Goal: Task Accomplishment & Management: Manage account settings

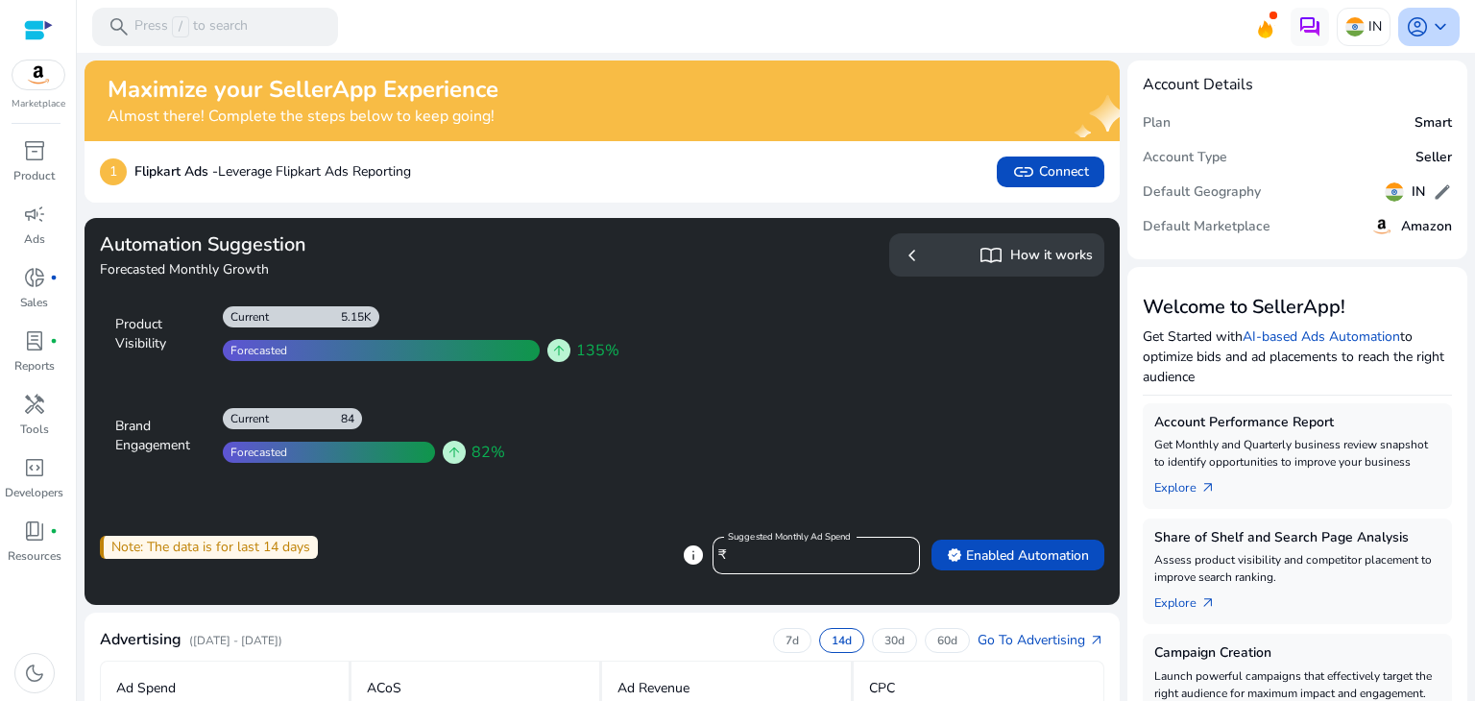
click at [1429, 24] on span "keyboard_arrow_down" at bounding box center [1440, 26] width 23 height 23
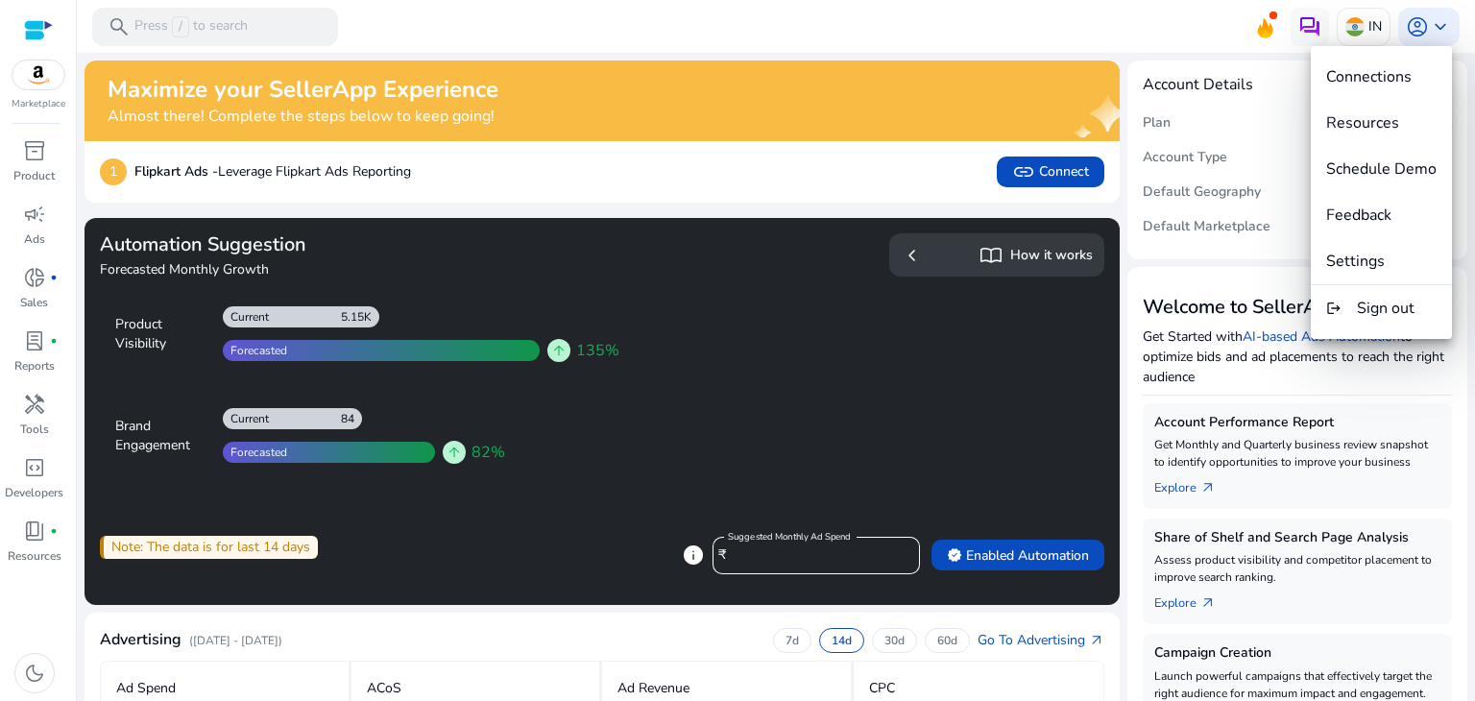
click at [42, 217] on div at bounding box center [737, 350] width 1475 height 701
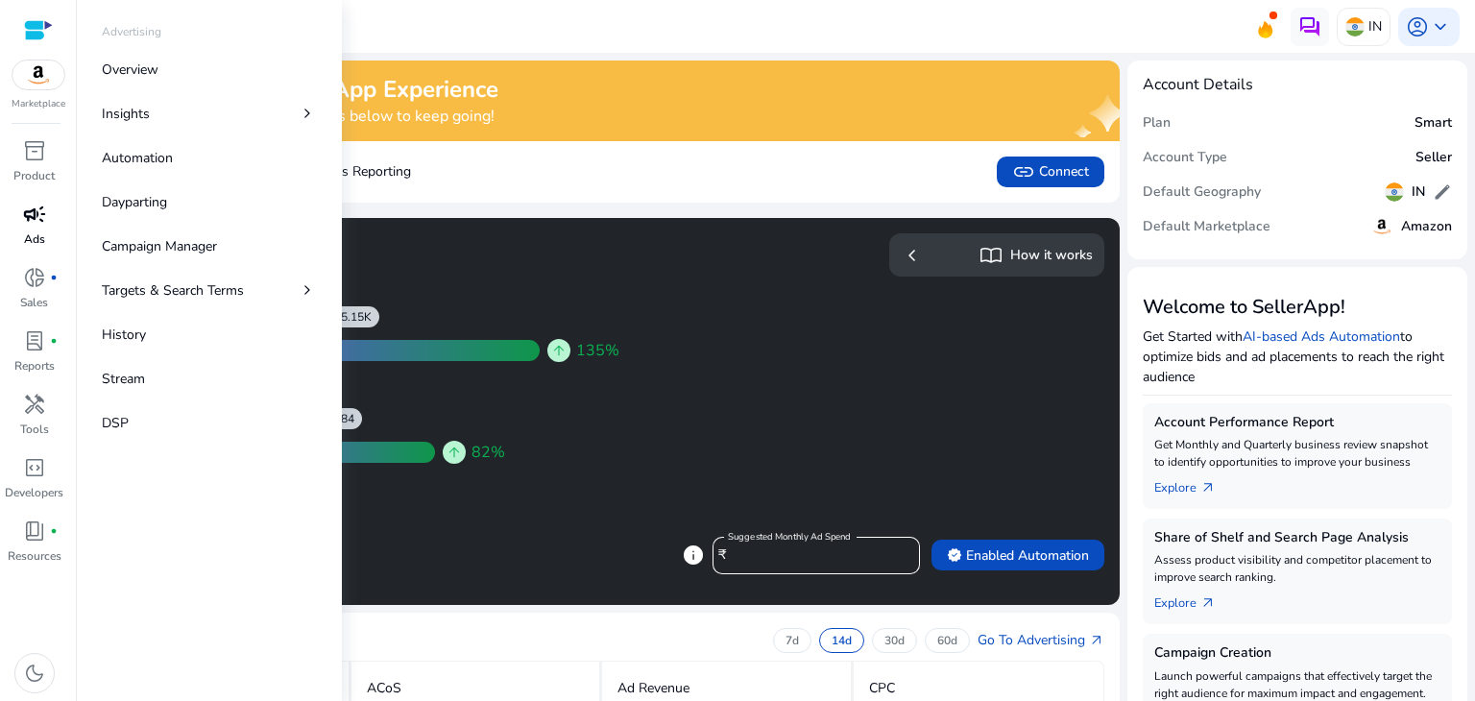
click at [32, 218] on span "campaign" at bounding box center [34, 214] width 23 height 23
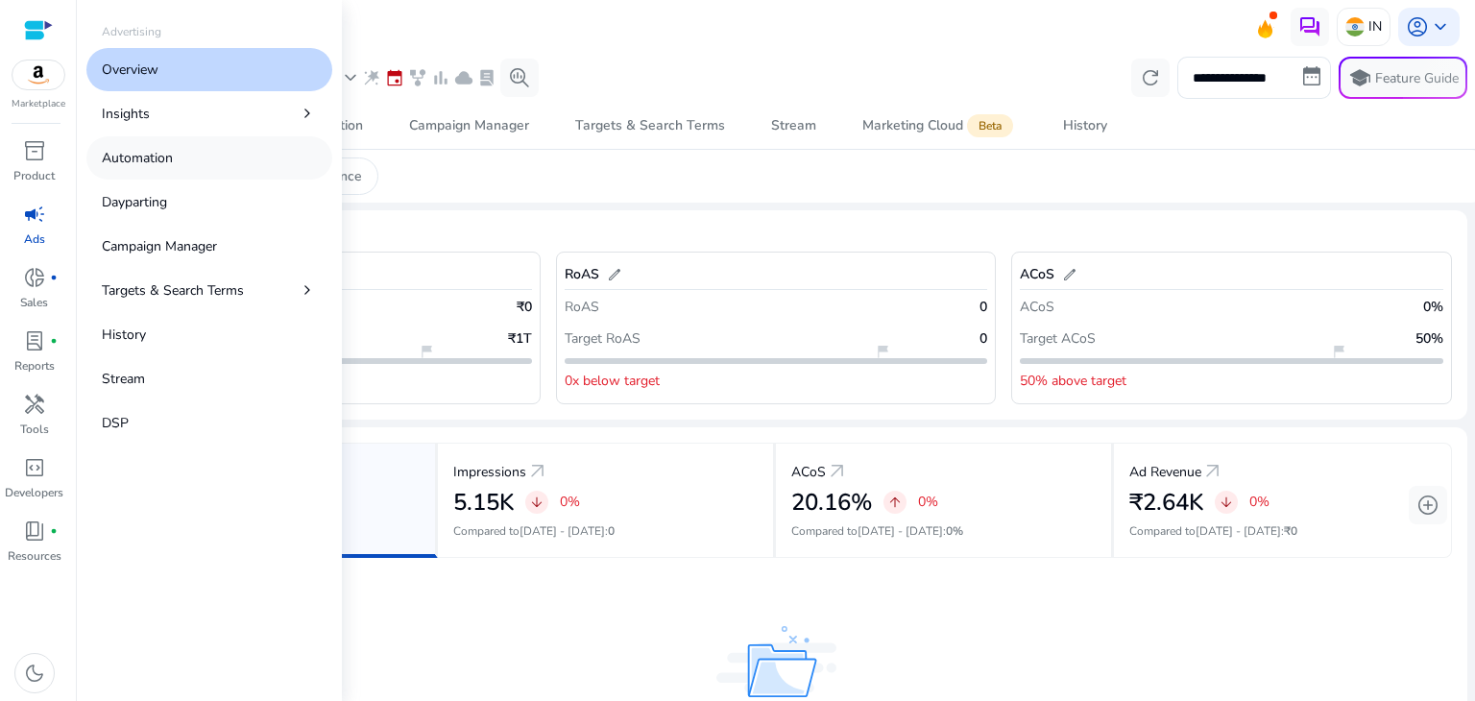
click at [172, 165] on p "Automation" at bounding box center [137, 158] width 71 height 20
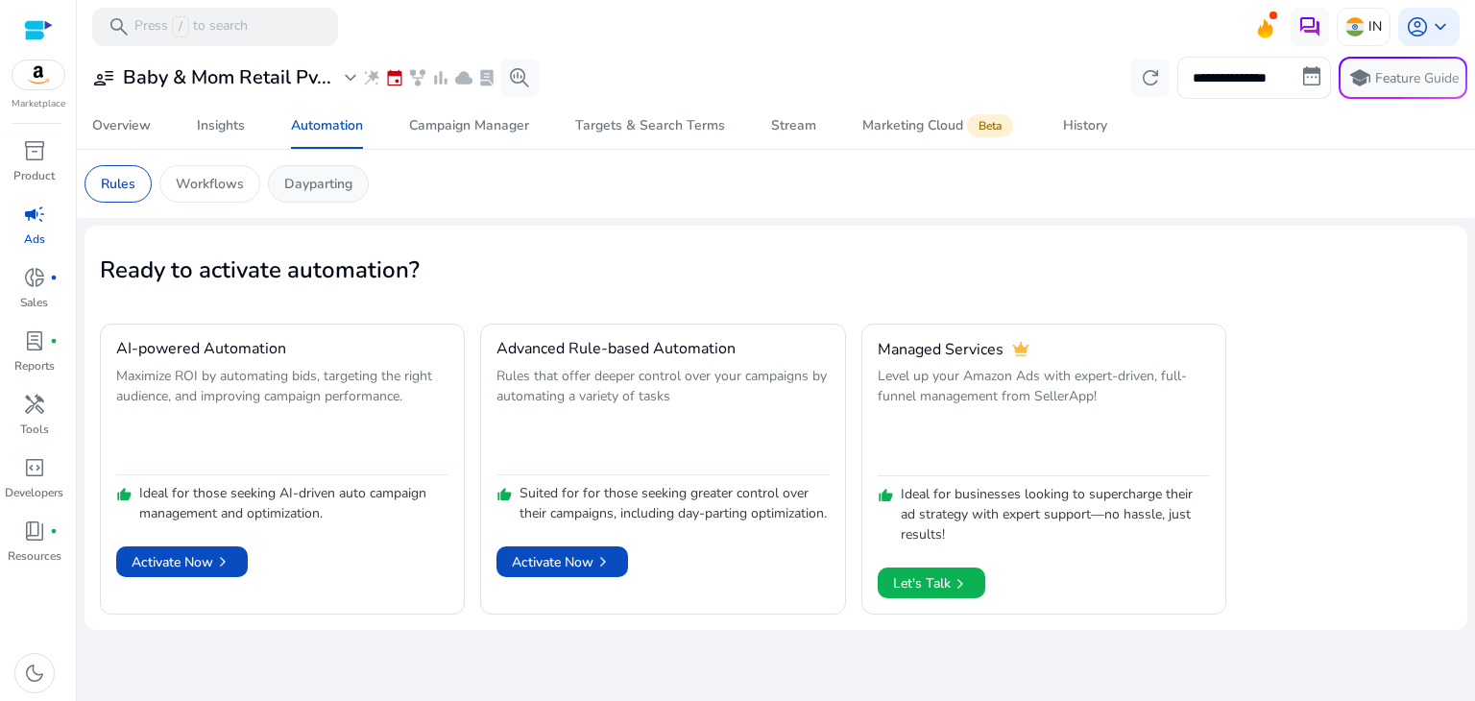
click at [297, 184] on p "Dayparting" at bounding box center [318, 184] width 68 height 20
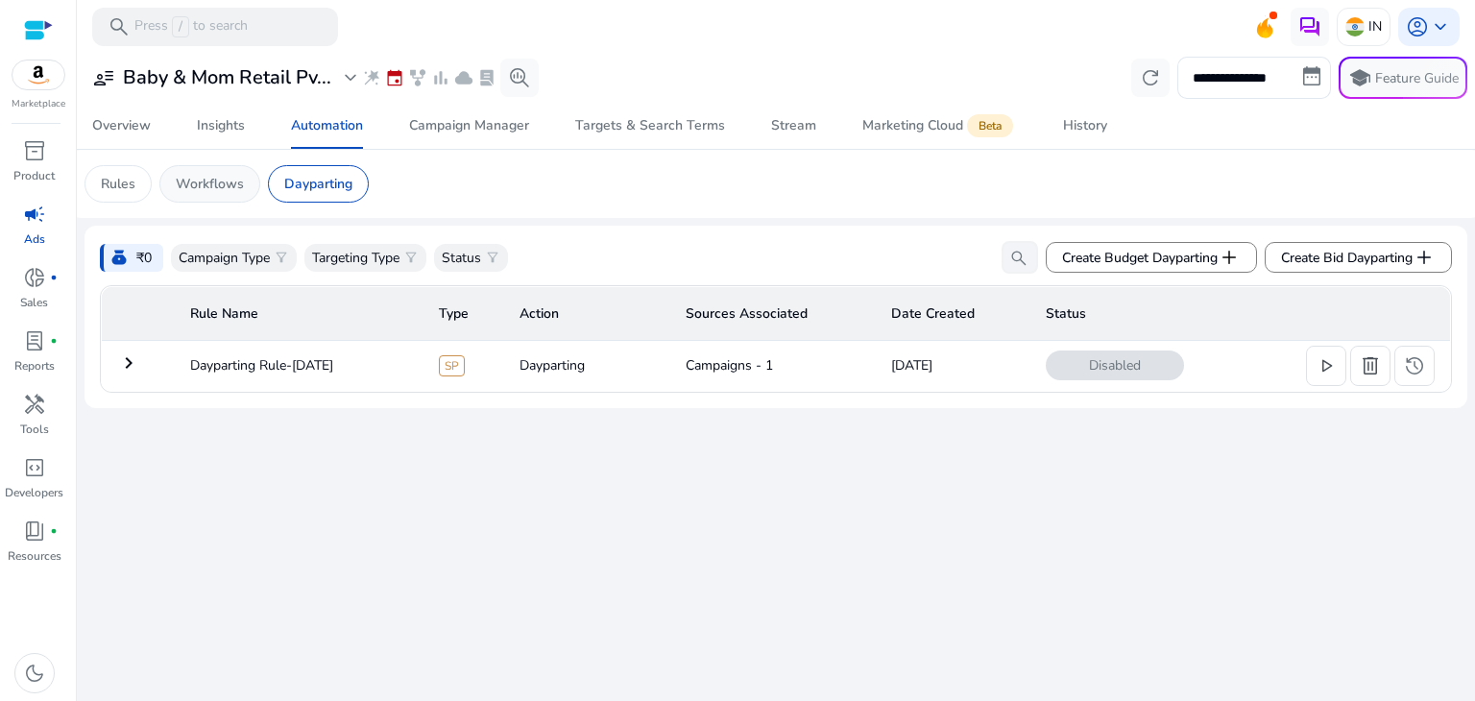
click at [224, 184] on p "Workflows" at bounding box center [210, 184] width 68 height 20
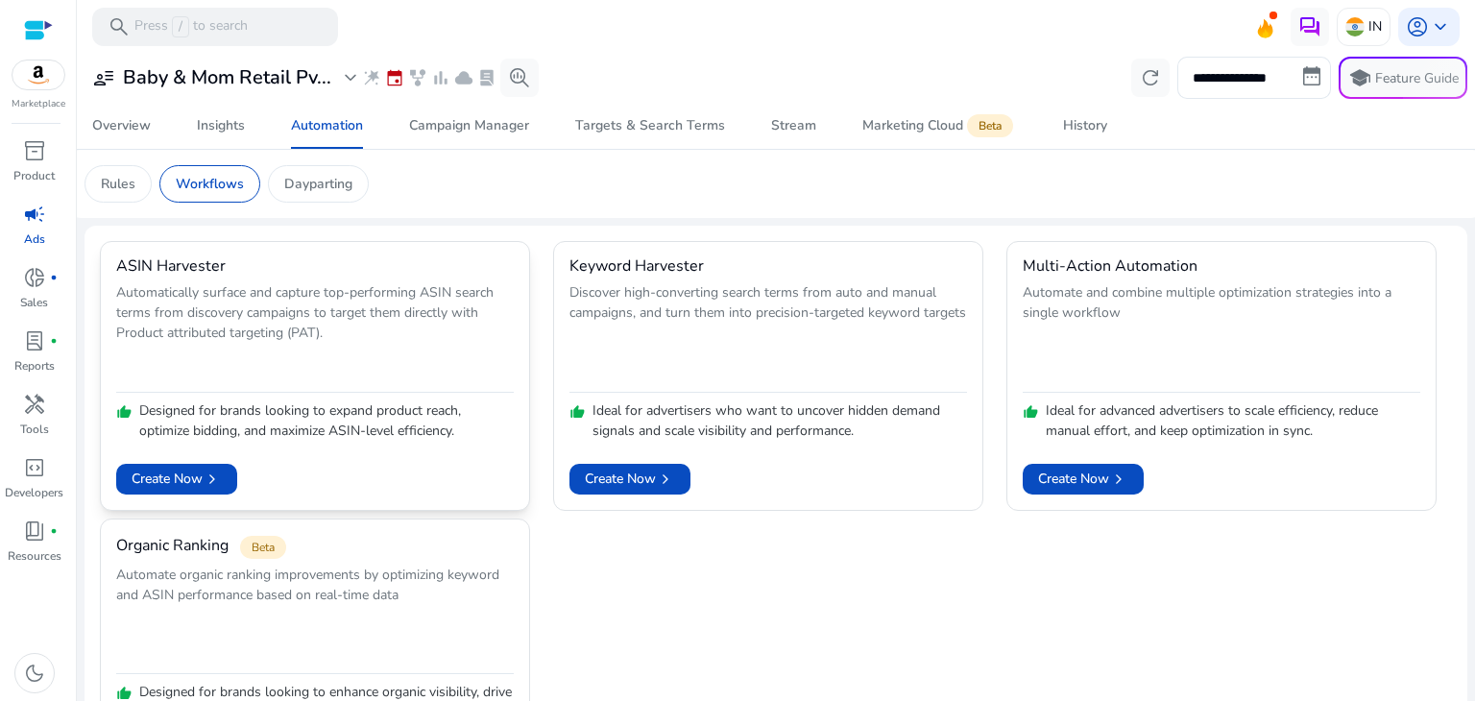
scroll to position [106, 0]
click at [338, 174] on p "Dayparting" at bounding box center [318, 184] width 68 height 20
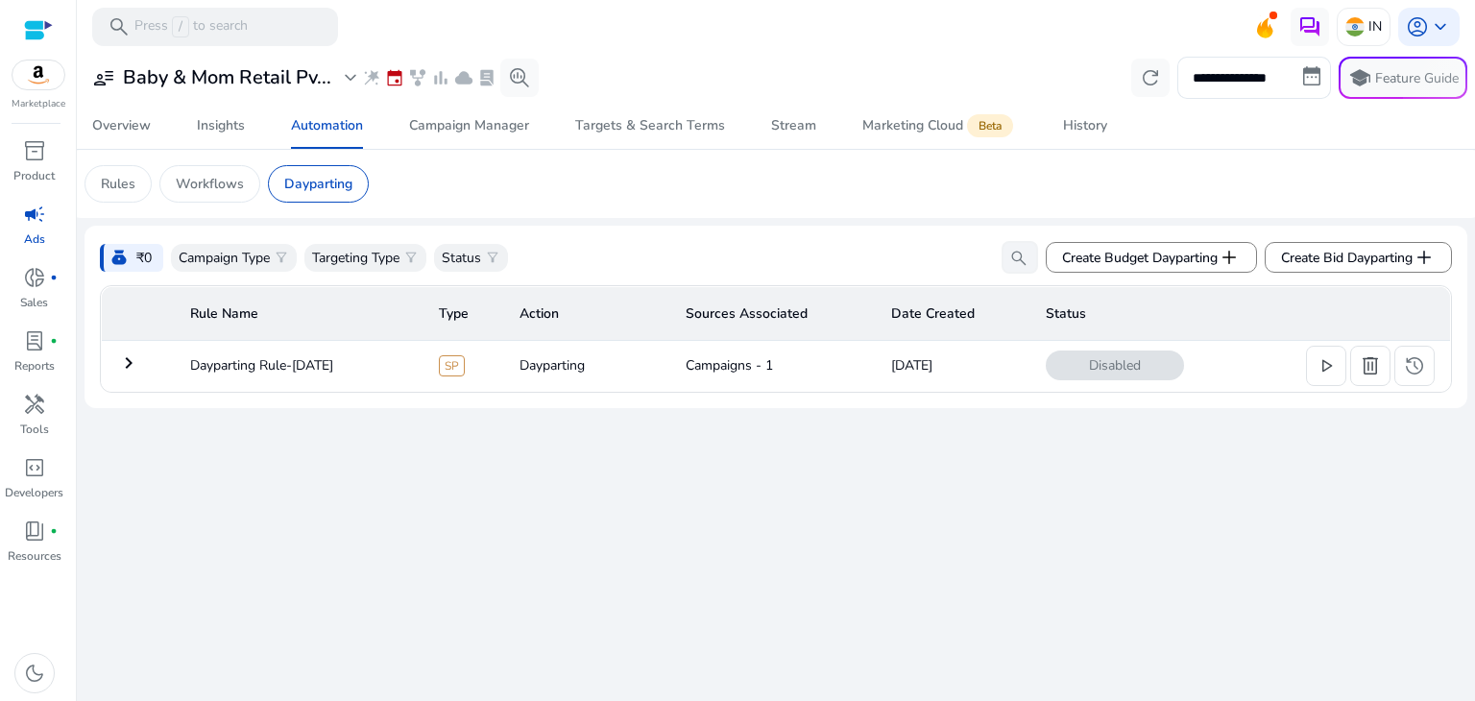
click at [584, 372] on td "Dayparting" at bounding box center [587, 366] width 166 height 50
click at [139, 359] on td "keyboard_arrow_right" at bounding box center [138, 366] width 73 height 50
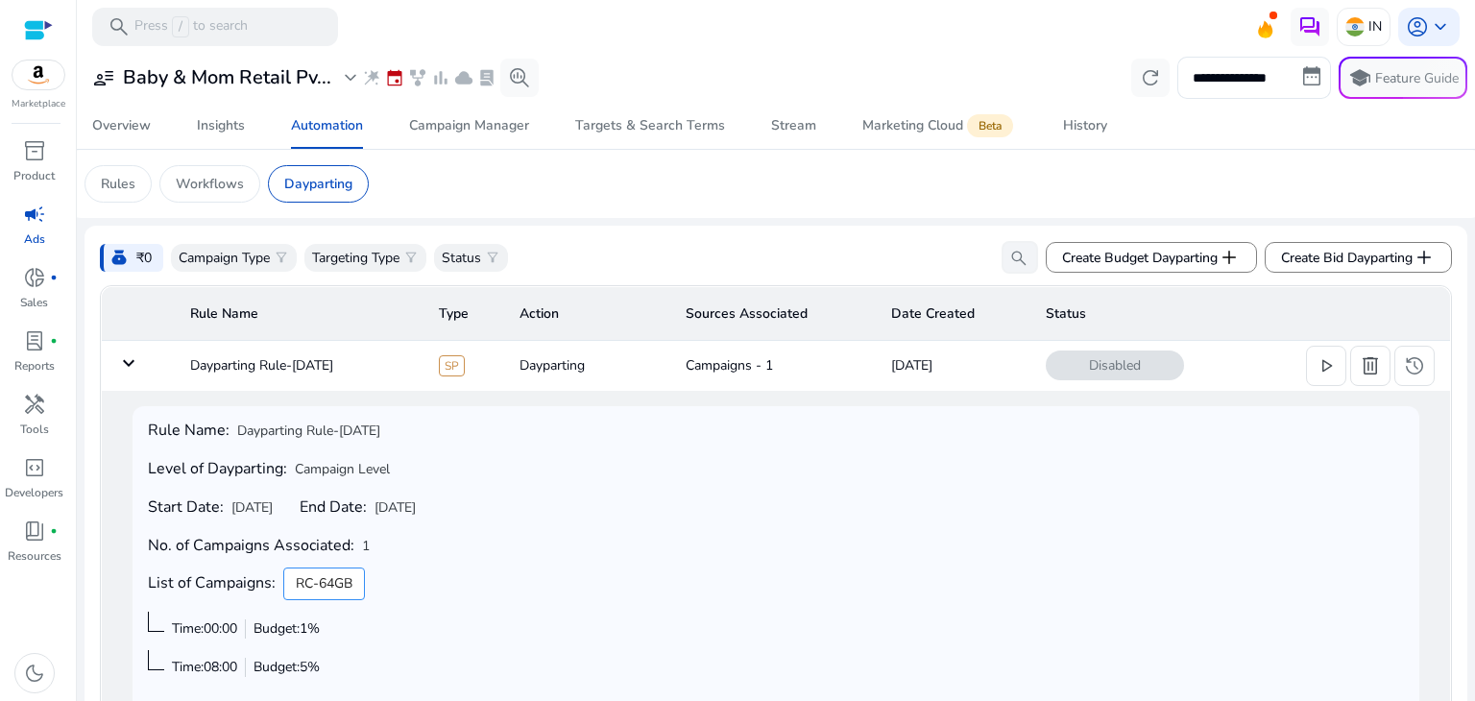
click at [130, 371] on mat-icon "keyboard_arrow_down" at bounding box center [128, 362] width 23 height 23
